Goal: Transaction & Acquisition: Purchase product/service

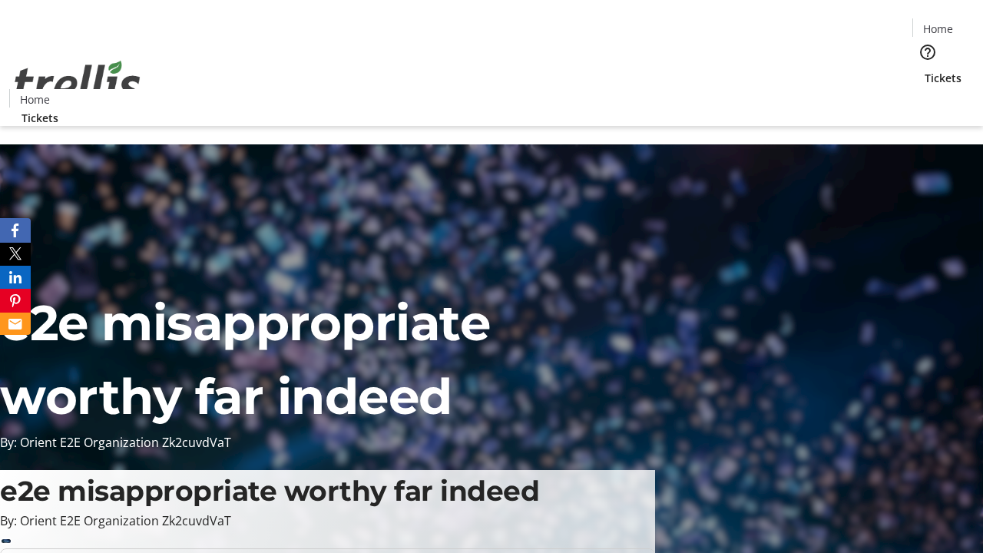
click at [924, 70] on span "Tickets" at bounding box center [942, 78] width 37 height 16
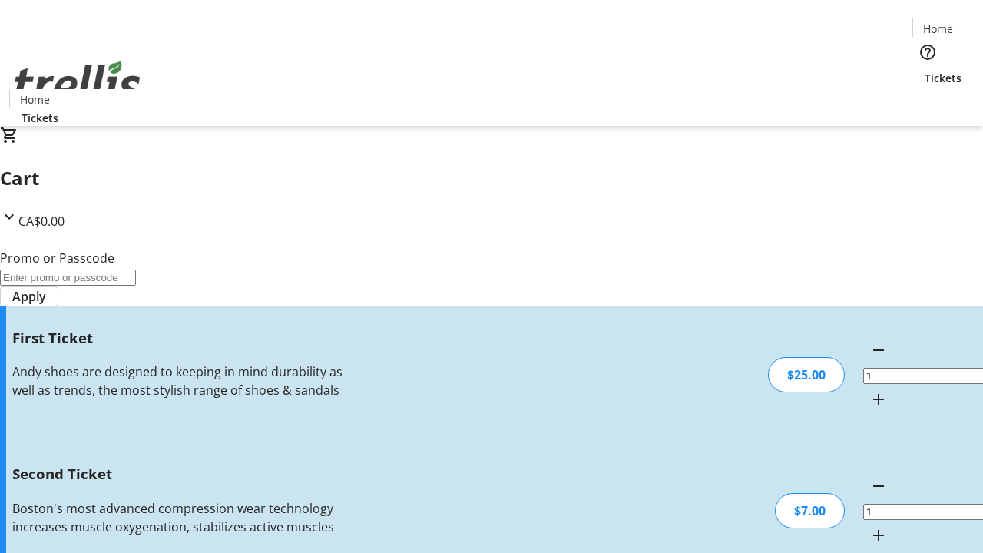
click at [869, 526] on mat-icon "Increment by one" at bounding box center [878, 535] width 18 height 18
type input "2"
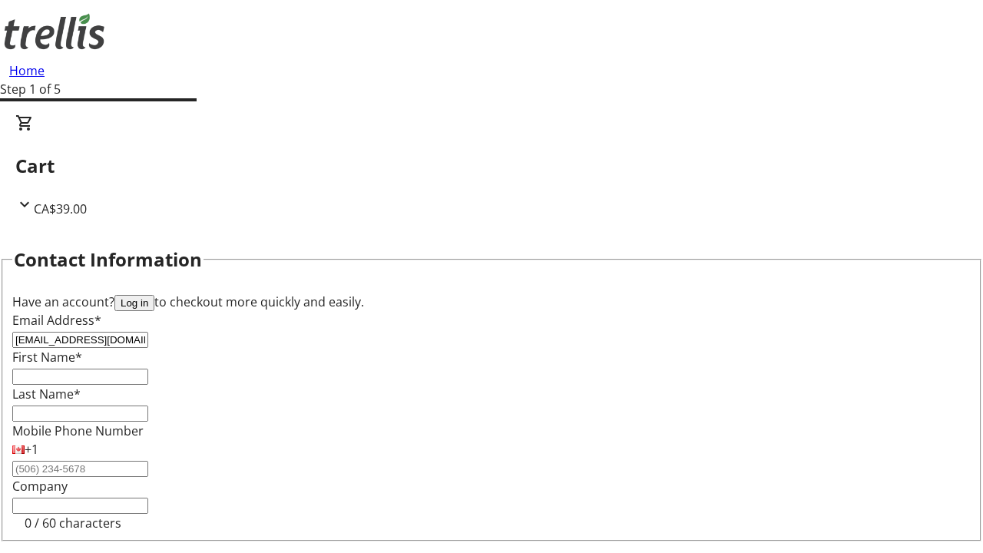
type input "[EMAIL_ADDRESS][DOMAIN_NAME]"
type input "Kailyn"
type input "Zboncak"
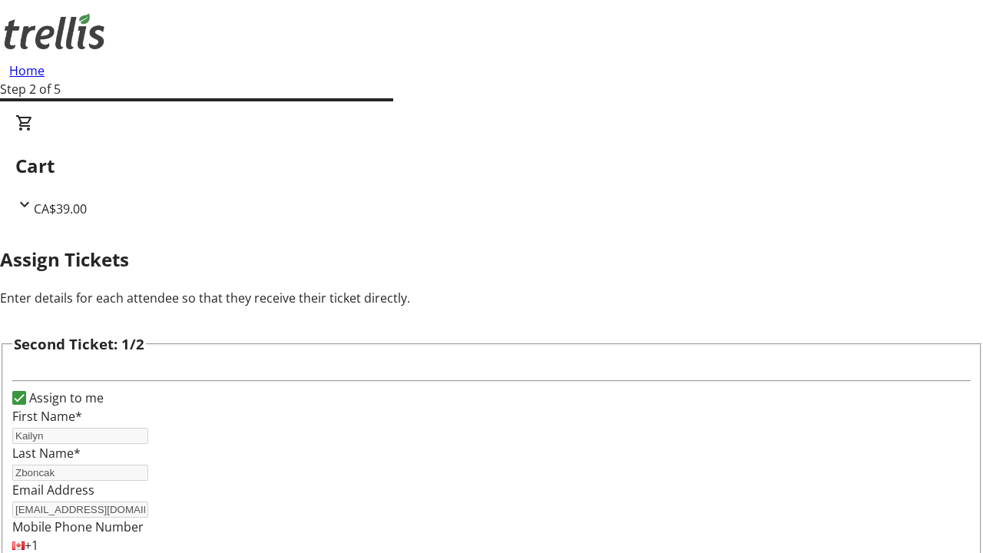
type input "[PERSON_NAME]"
type input "Padberg"
type input "[PERSON_NAME][EMAIL_ADDRESS][DOMAIN_NAME]"
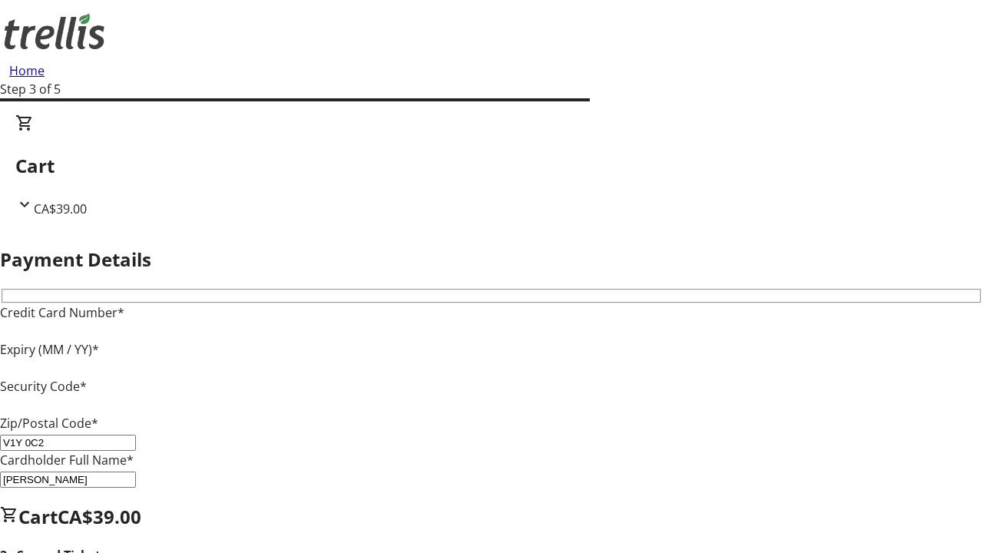
type input "V1Y 0C2"
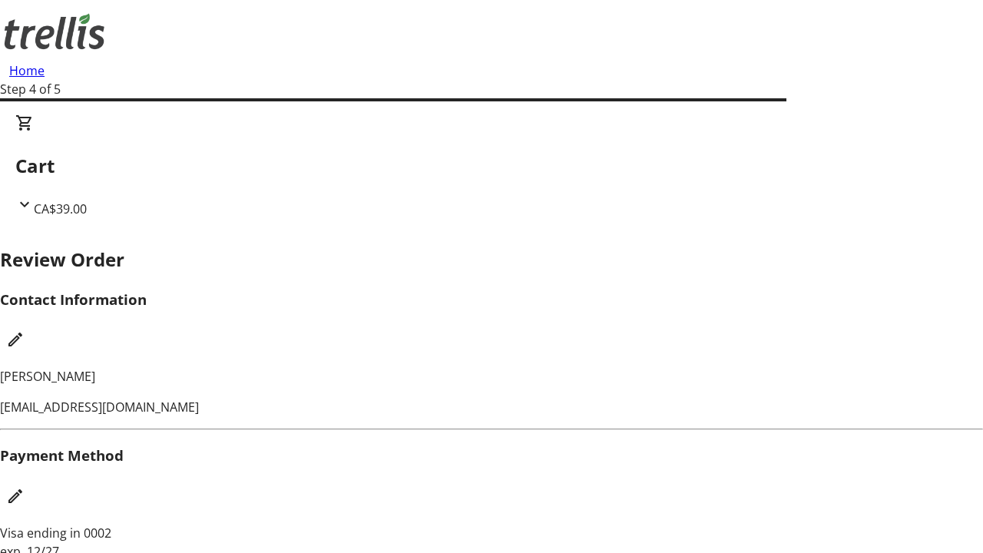
click at [25, 330] on mat-icon "Edit Contact Information" at bounding box center [15, 339] width 18 height 18
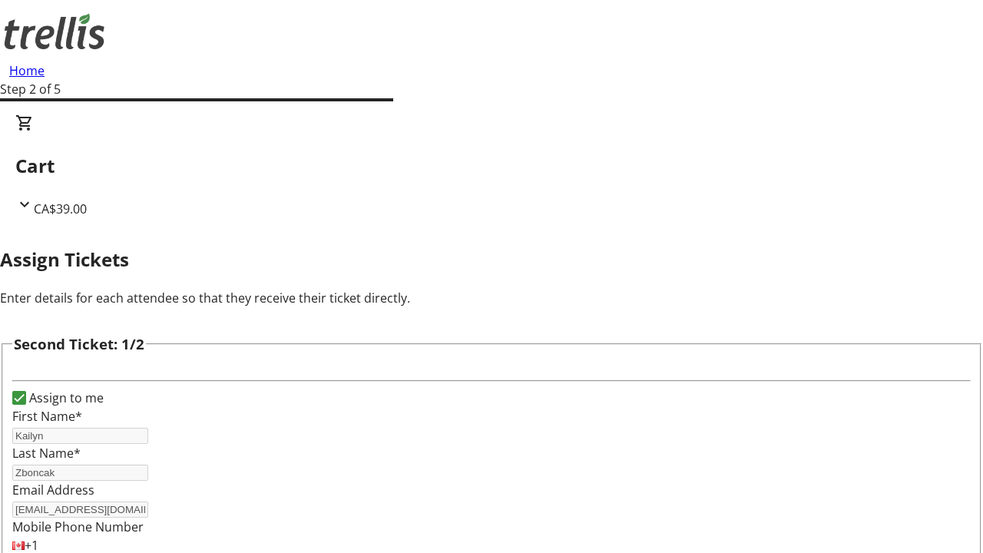
type input "Name"
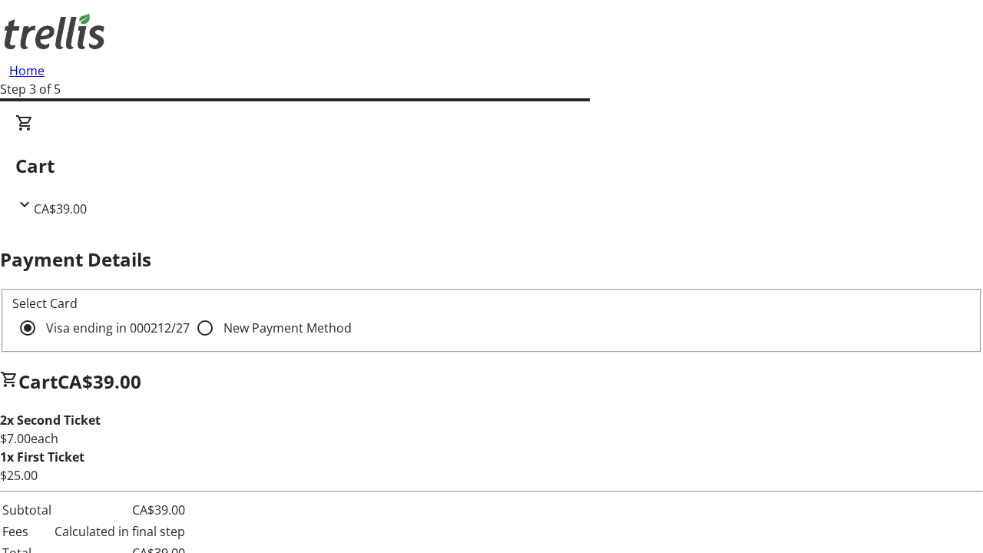
click at [190, 313] on input "New Payment Method" at bounding box center [205, 328] width 31 height 31
radio input "true"
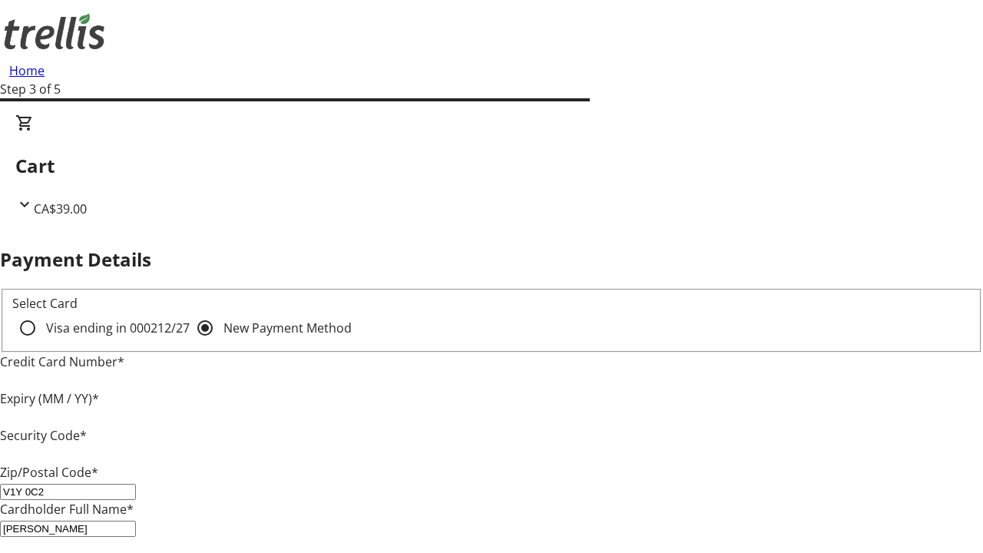
type input "V1Y 0C2"
